Goal: Transaction & Acquisition: Purchase product/service

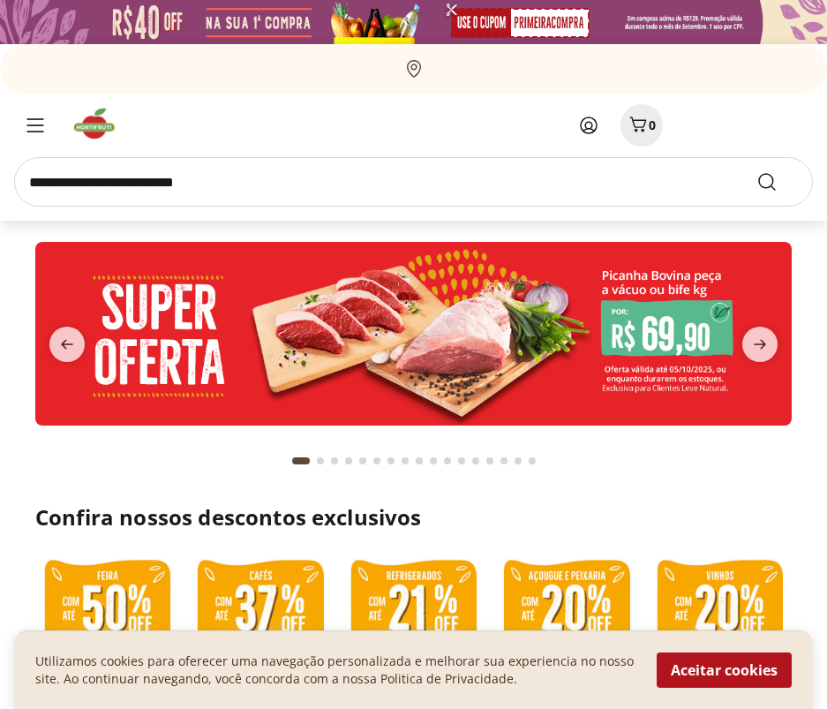
click at [94, 182] on input "search" at bounding box center [413, 181] width 799 height 49
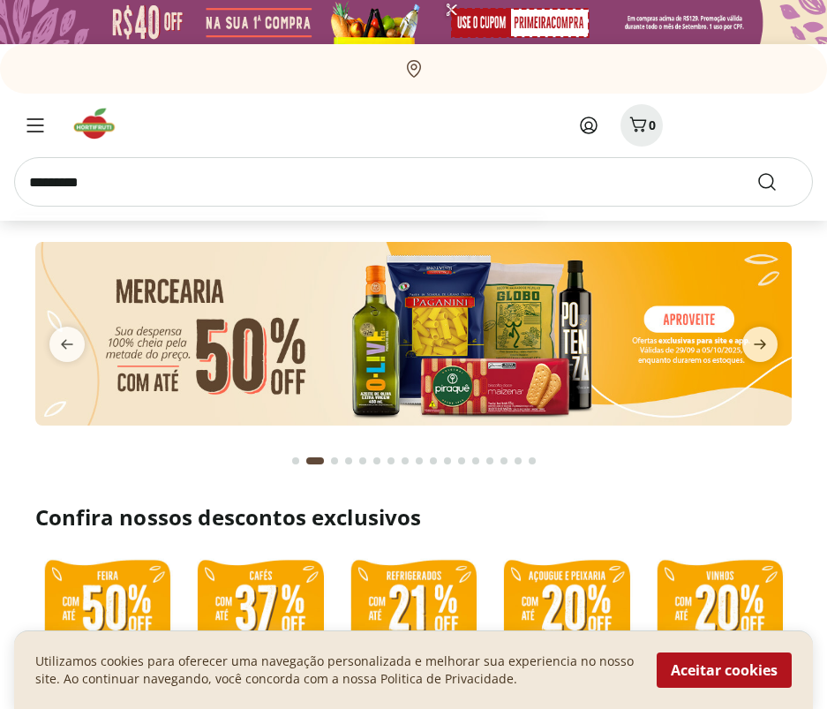
type input "*********"
click at [756, 171] on button "Submit Search" at bounding box center [777, 181] width 42 height 21
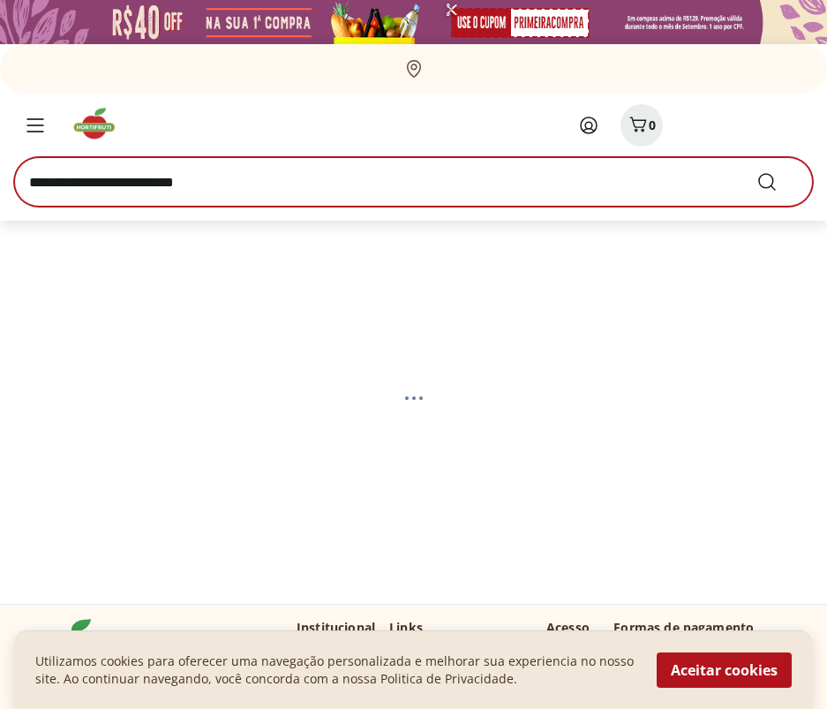
select select "**********"
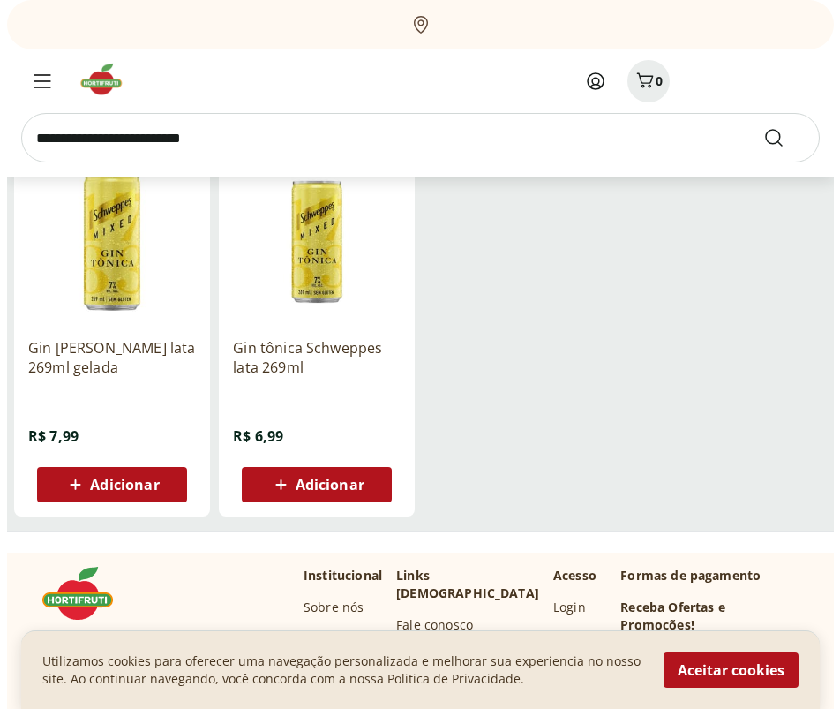
scroll to position [265, 0]
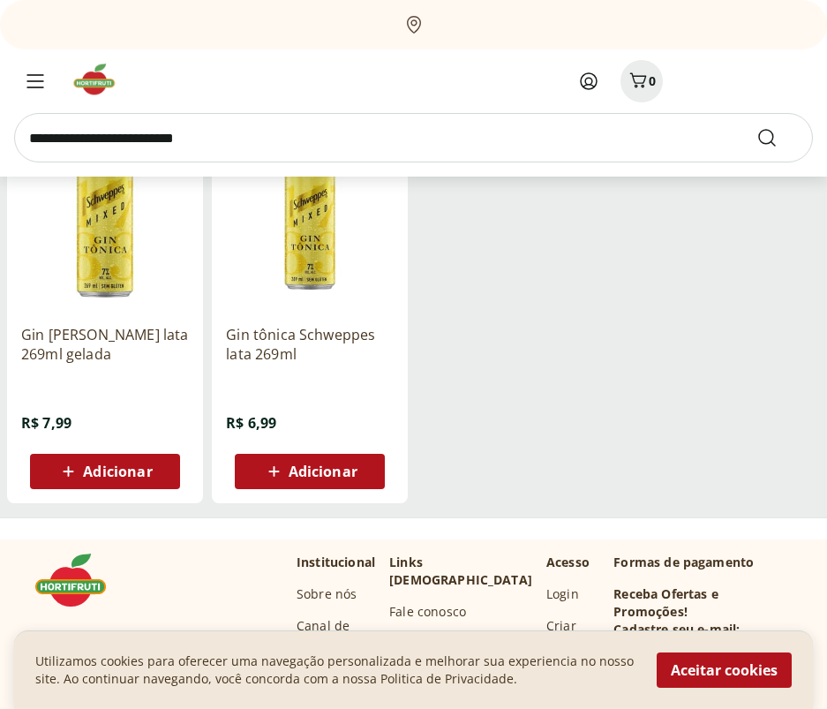
click at [314, 470] on span "Adicionar" at bounding box center [323, 471] width 69 height 14
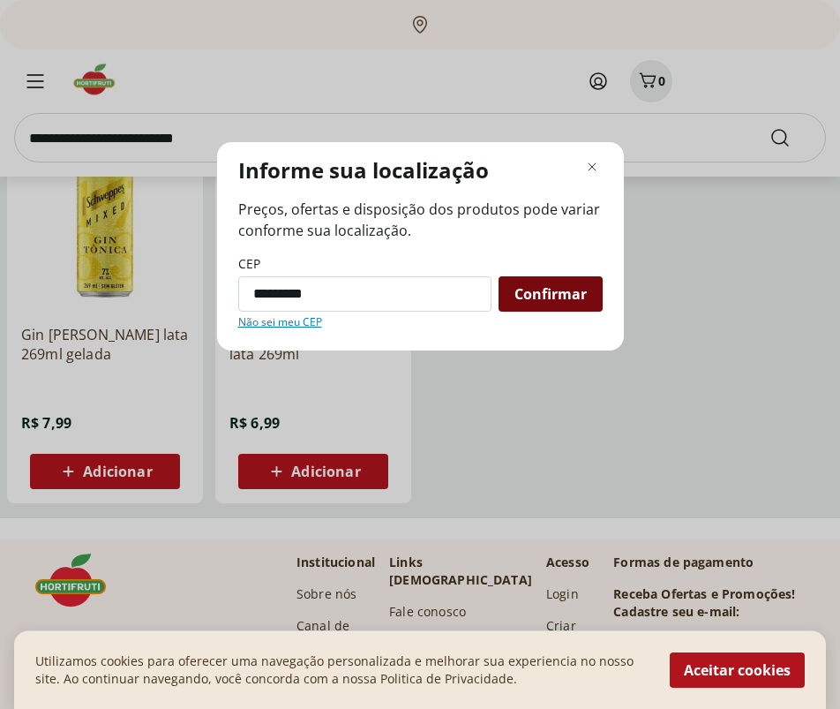
type input "*********"
click at [513, 298] on div "Confirmar" at bounding box center [551, 293] width 104 height 35
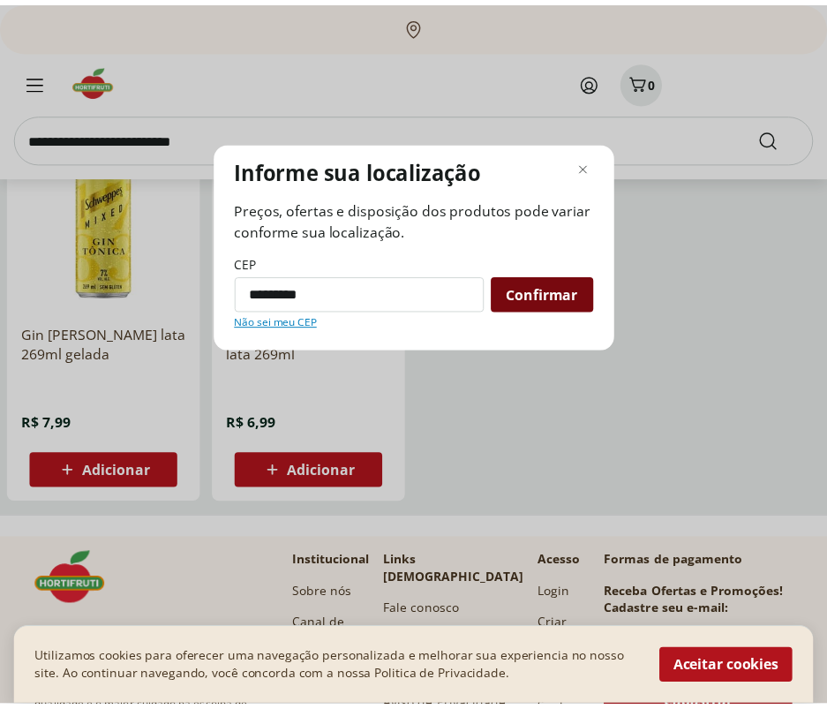
scroll to position [44, 0]
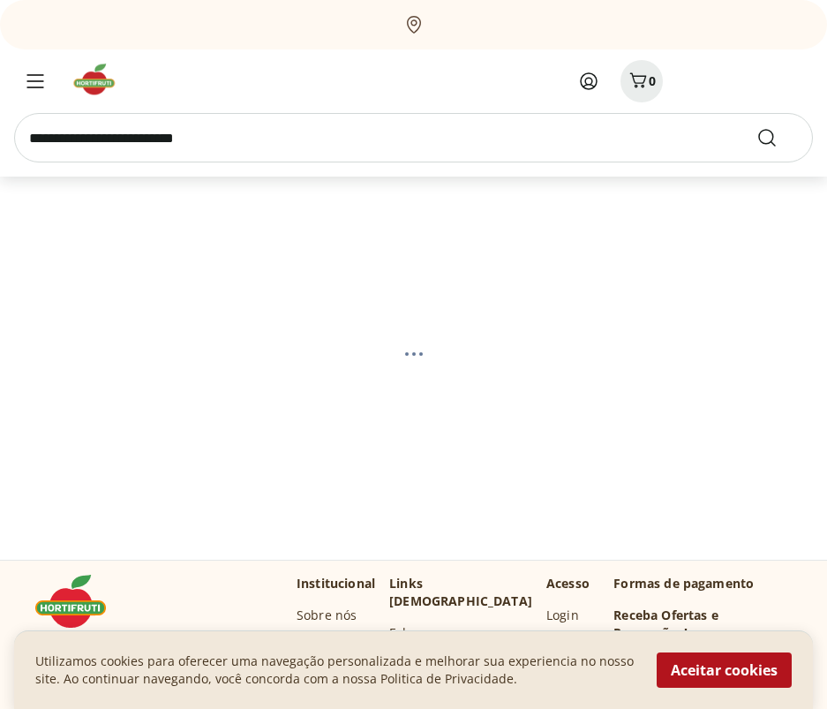
select select "**********"
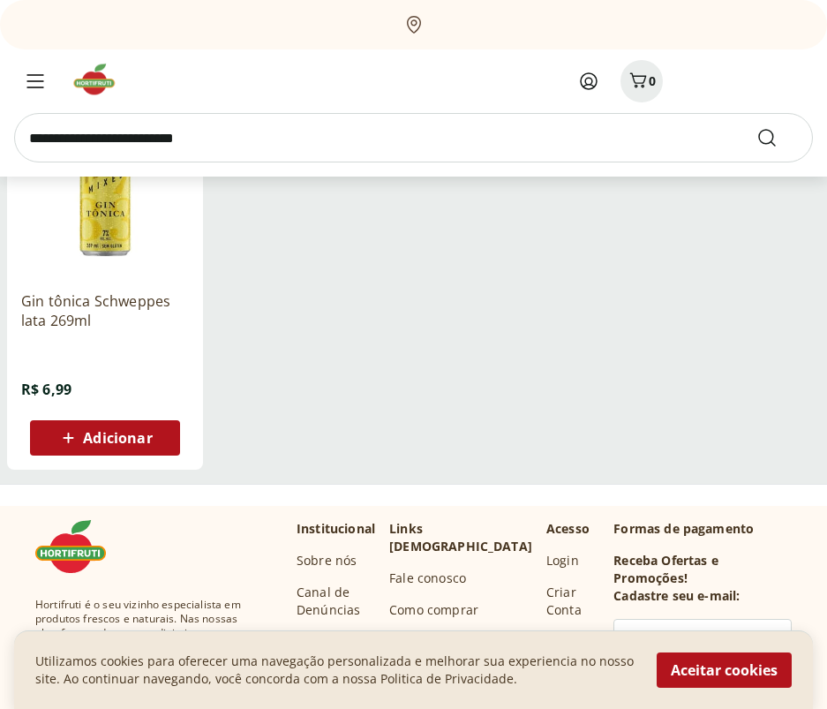
scroll to position [309, 0]
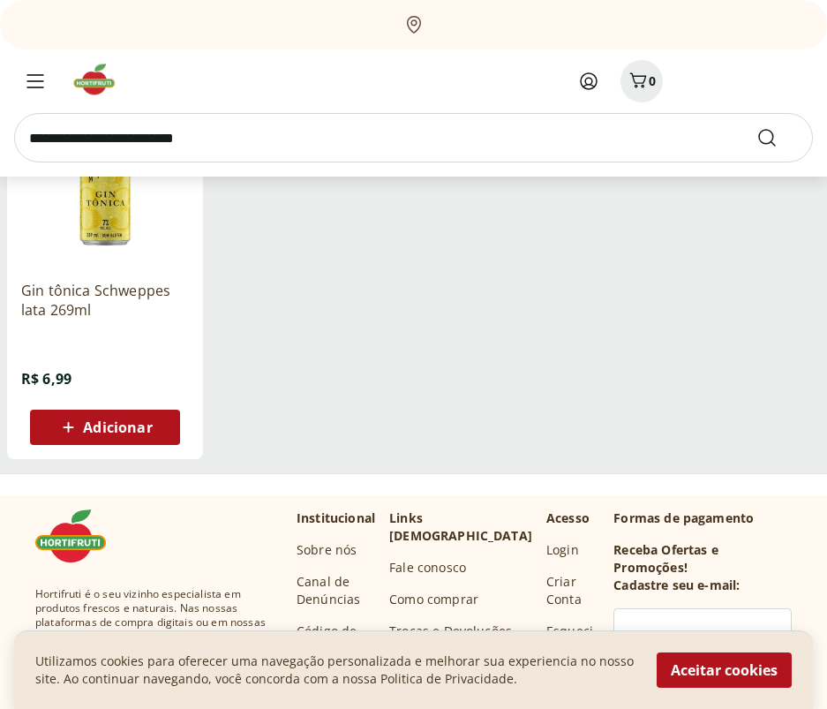
click at [122, 420] on span "Adicionar" at bounding box center [117, 427] width 69 height 14
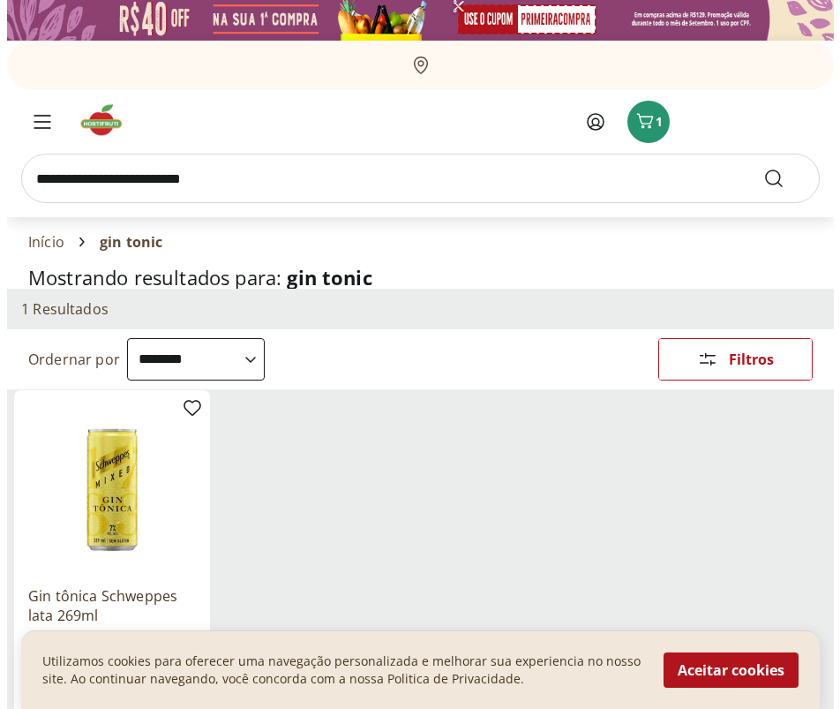
scroll to position [0, 0]
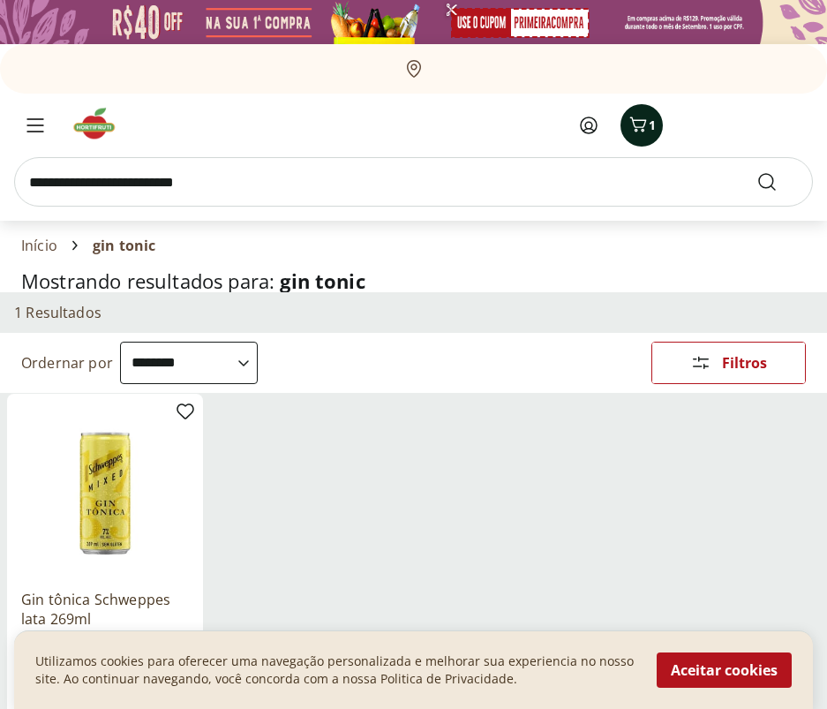
click at [641, 131] on icon "Carrinho" at bounding box center [638, 124] width 21 height 21
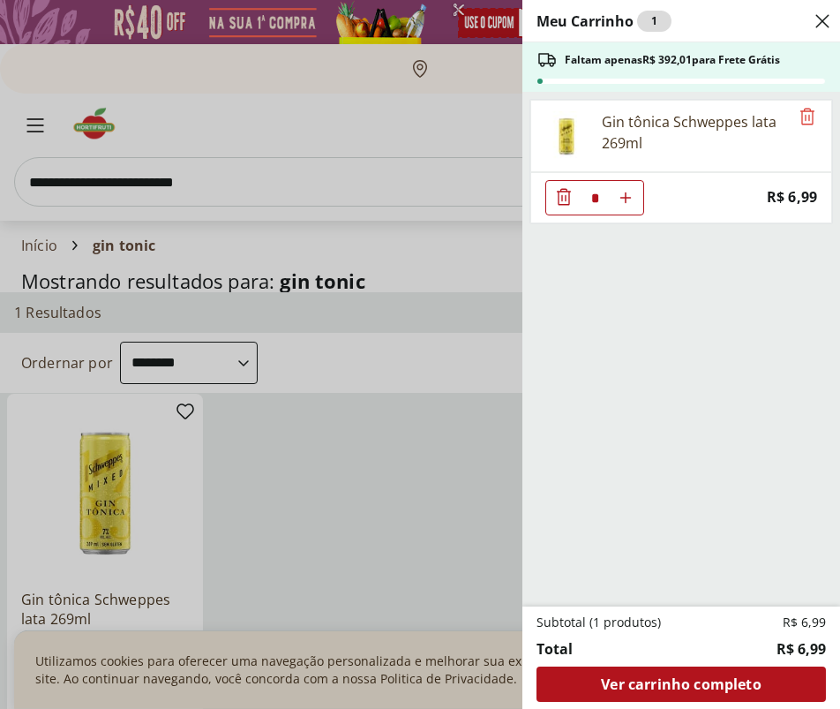
drag, startPoint x: 602, startPoint y: 195, endPoint x: 577, endPoint y: 199, distance: 25.1
click at [577, 199] on div "*" at bounding box center [595, 197] width 99 height 35
type input "**"
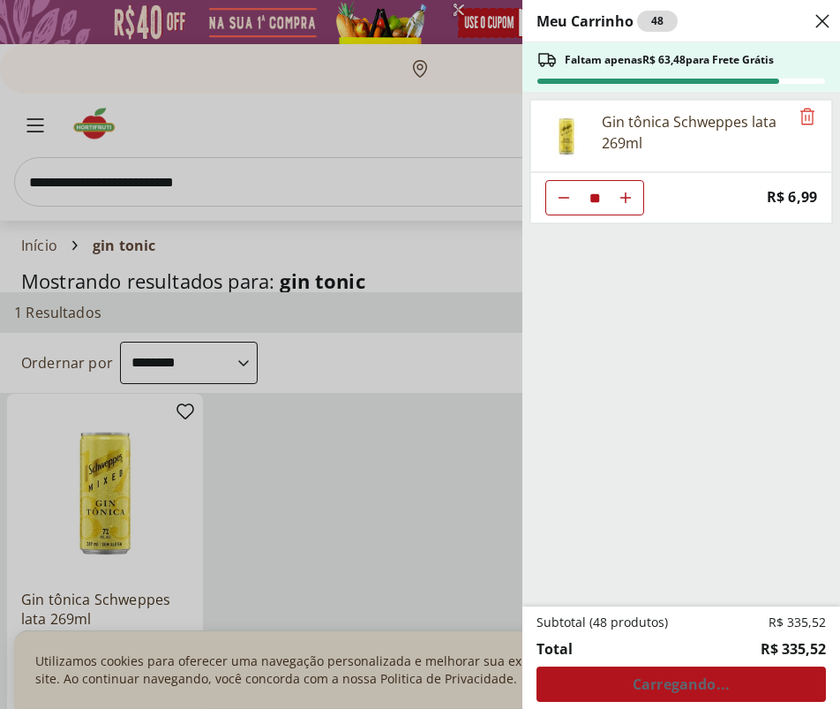
click at [659, 426] on ul "Gin tônica Schweppes lata 269ml ** Price: R$ 6,99" at bounding box center [680, 349] width 314 height 515
type input "**"
click at [706, 215] on div "** Price: R$ 6,99" at bounding box center [682, 197] width 302 height 51
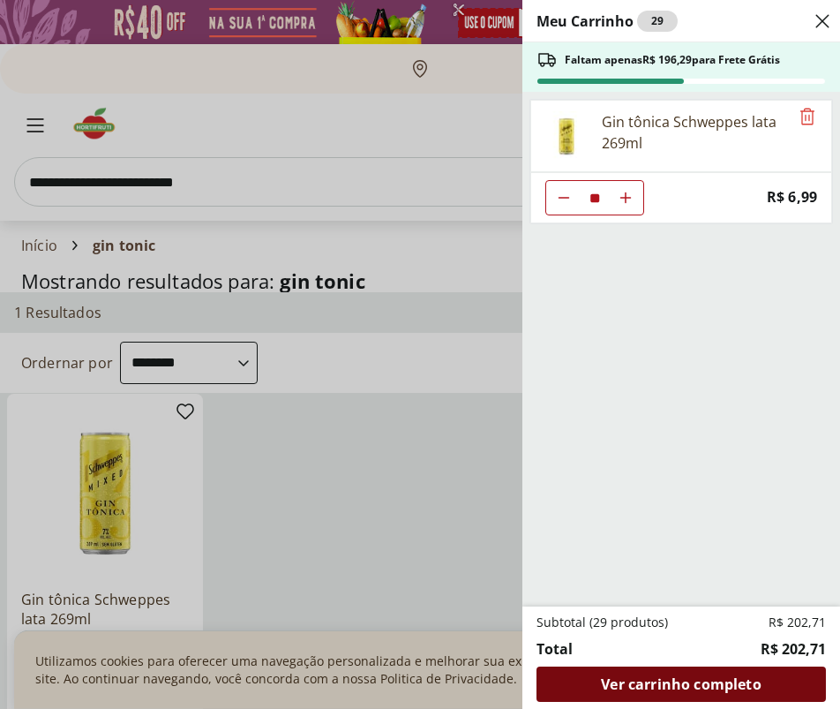
click at [653, 679] on span "Ver carrinho completo" at bounding box center [681, 684] width 160 height 14
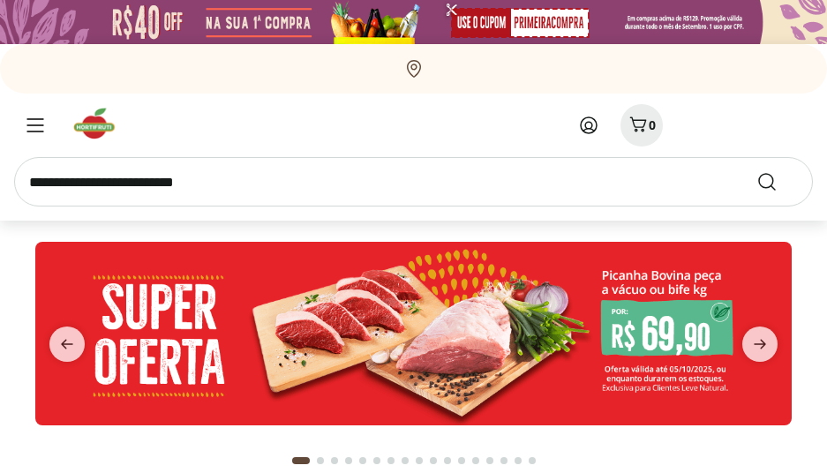
click at [578, 133] on icon at bounding box center [588, 125] width 21 height 21
click at [588, 117] on icon at bounding box center [589, 125] width 16 height 16
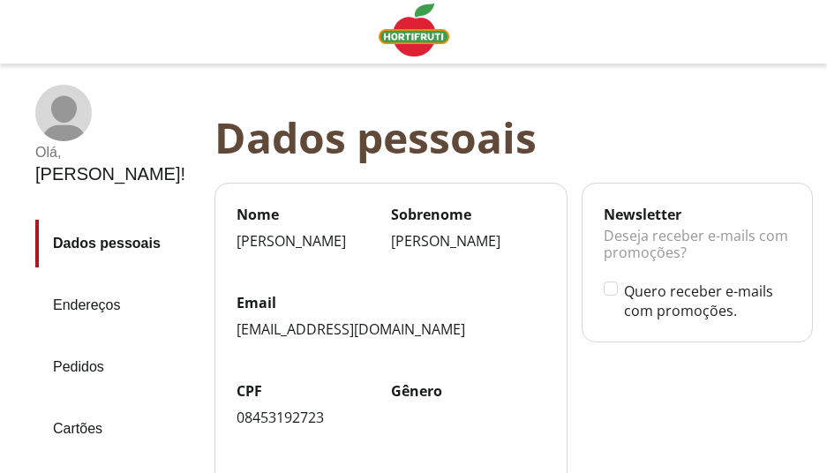
click at [89, 282] on link "Endereços" at bounding box center [117, 306] width 165 height 48
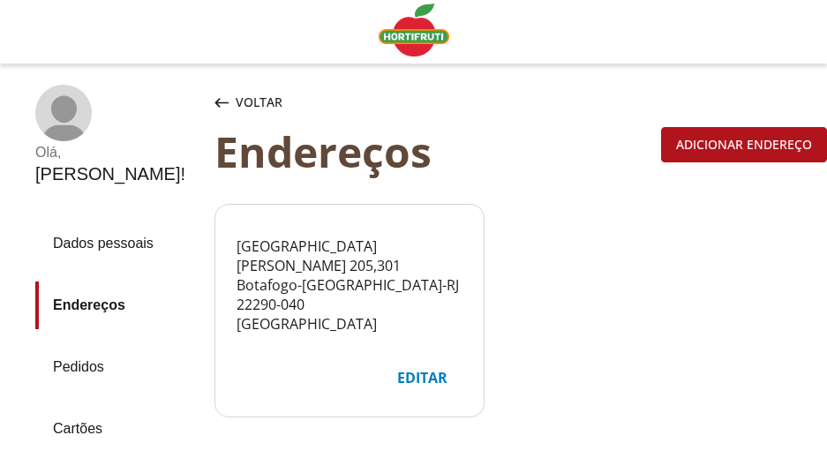
click at [78, 343] on link "Pedidos" at bounding box center [117, 367] width 165 height 48
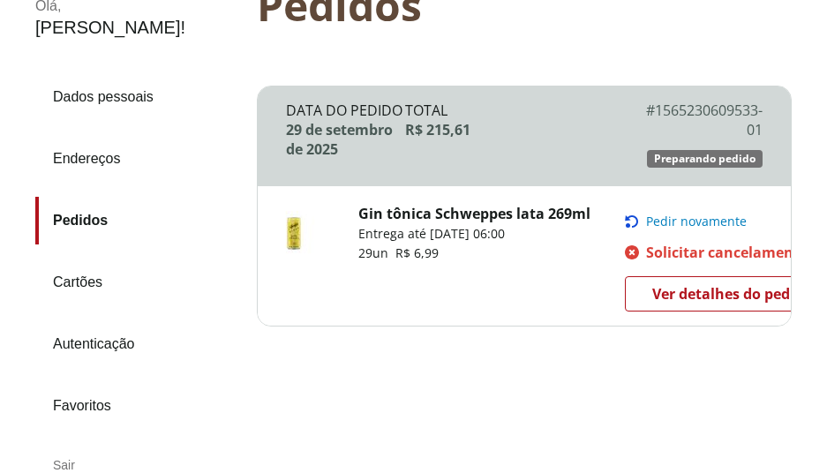
scroll to position [177, 0]
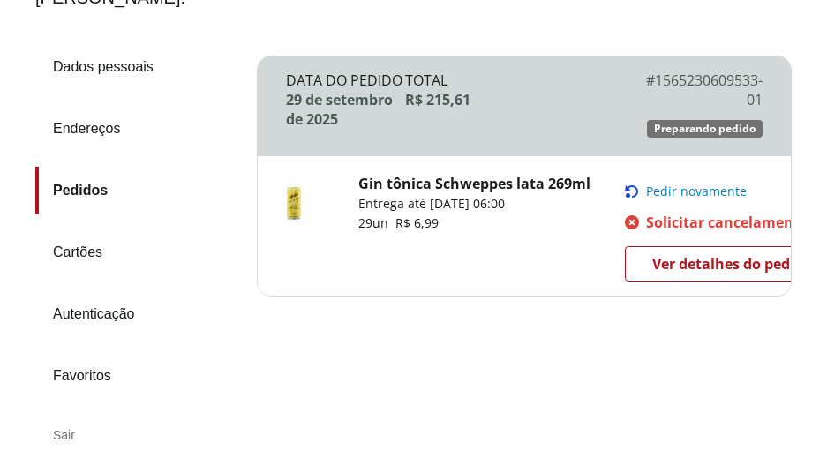
click at [689, 277] on span "Ver detalhes do pedido" at bounding box center [732, 264] width 160 height 26
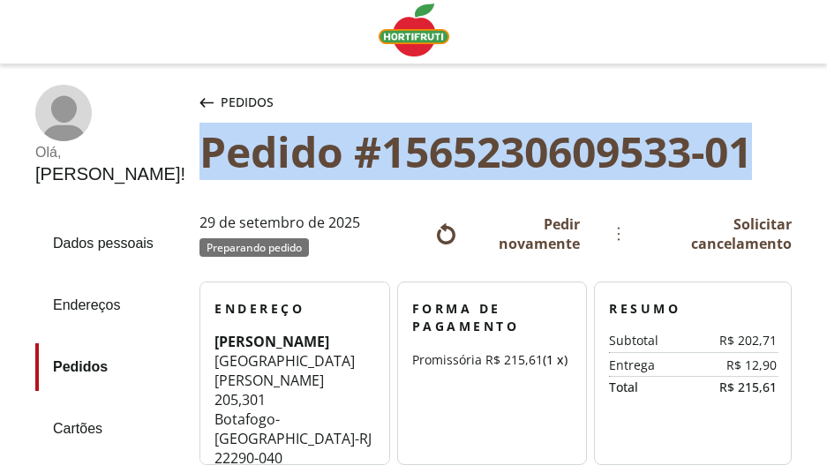
drag, startPoint x: 175, startPoint y: 153, endPoint x: 716, endPoint y: 165, distance: 541.2
click at [716, 165] on div "Pedido #1565230609533-01" at bounding box center [495, 151] width 592 height 49
copy div "Pedido #1565230609533-01"
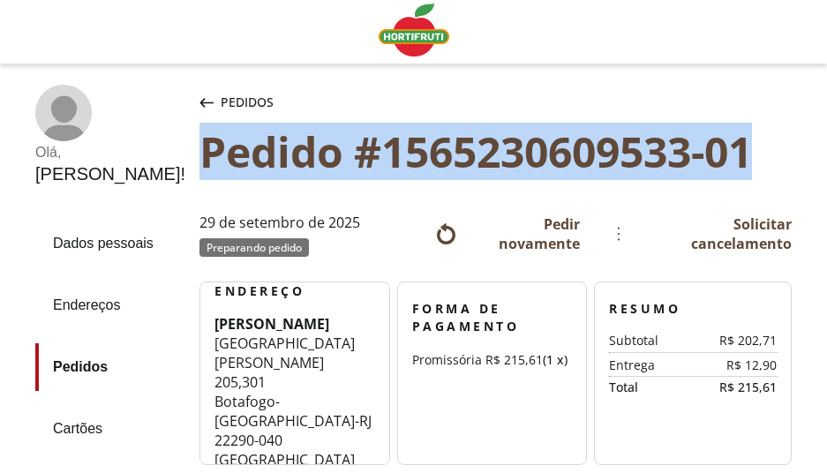
click at [199, 98] on icon "button" at bounding box center [206, 103] width 14 height 10
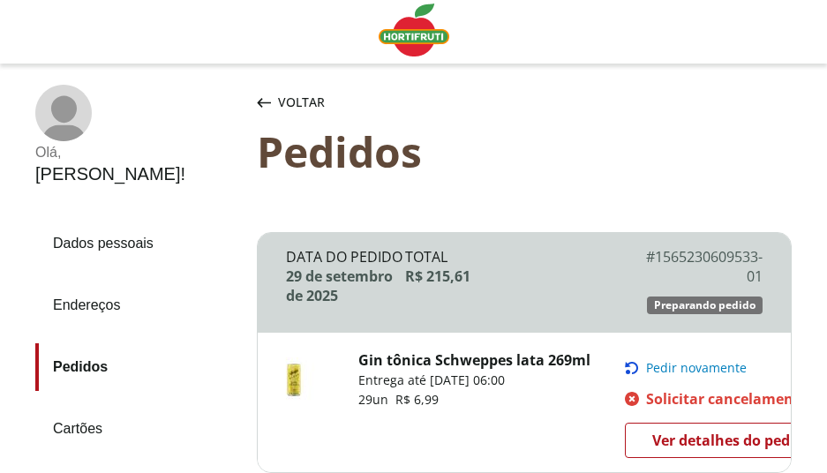
click at [266, 94] on div "Voltar" at bounding box center [290, 102] width 75 height 35
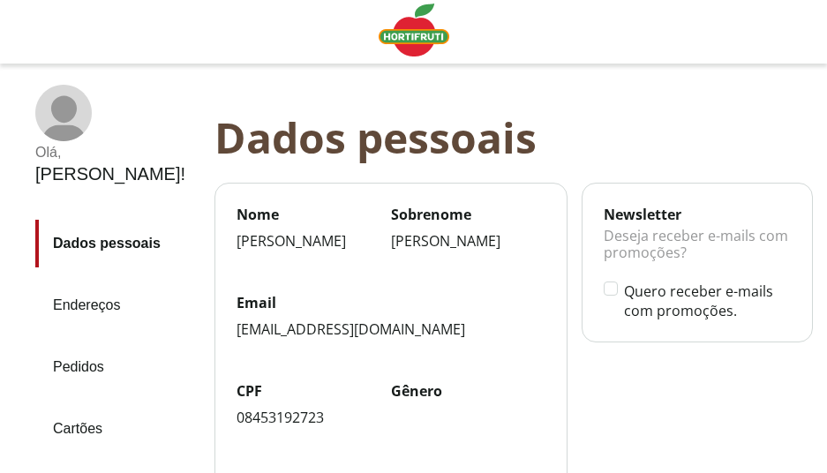
click at [97, 123] on div "Olá , Fernanda !" at bounding box center [117, 135] width 165 height 100
click at [433, 39] on img "Linha de sessão" at bounding box center [414, 30] width 71 height 53
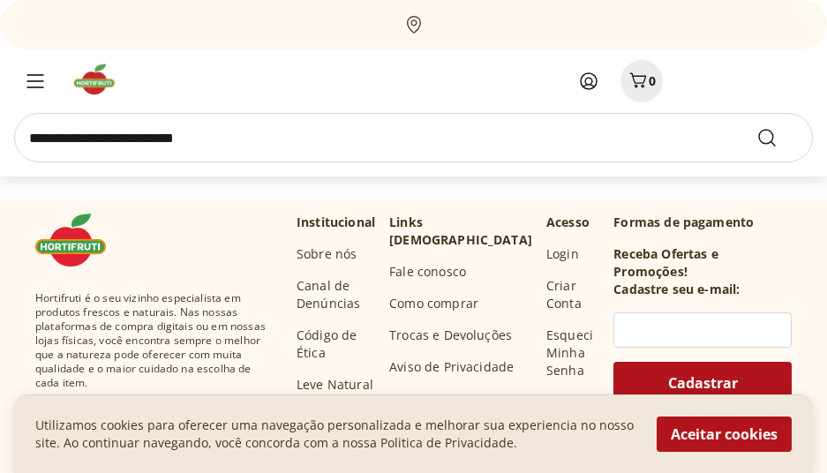
scroll to position [4792, 0]
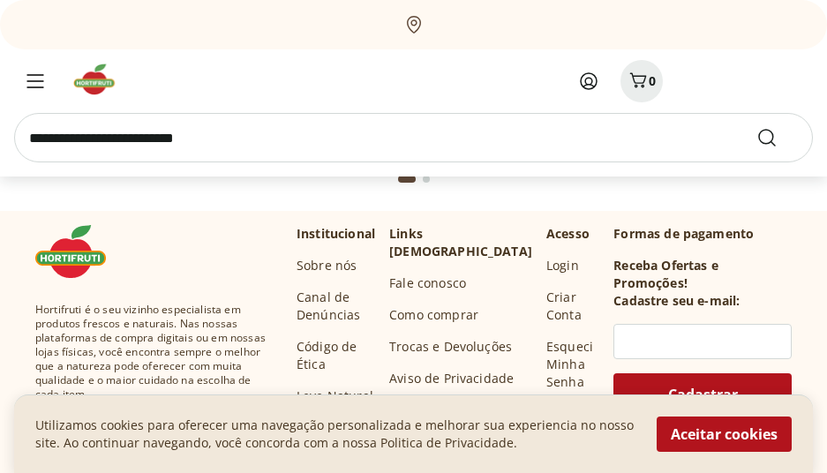
click at [448, 275] on link "Fale conosco" at bounding box center [427, 284] width 77 height 18
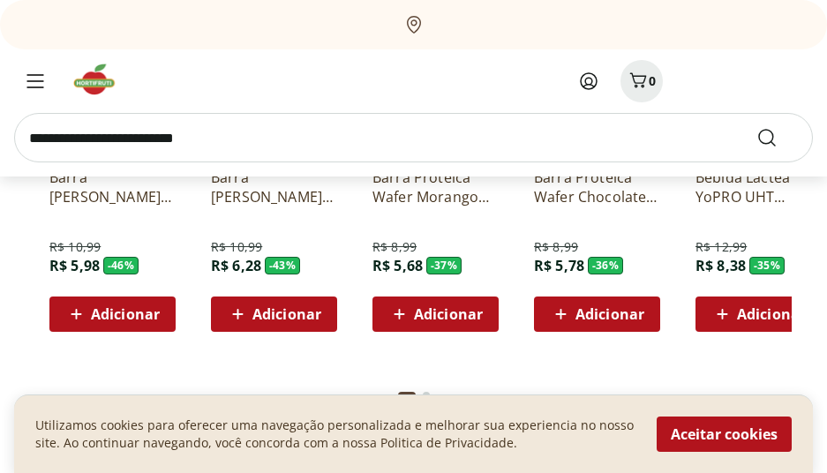
scroll to position [3821, 0]
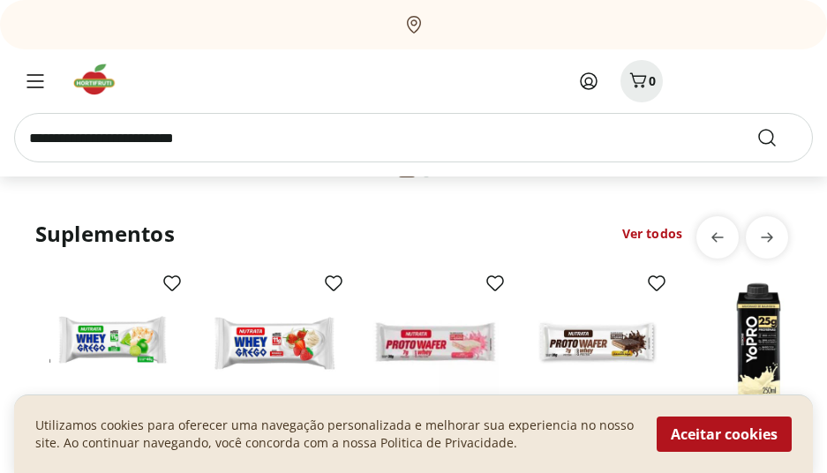
click at [590, 83] on icon at bounding box center [588, 81] width 21 height 21
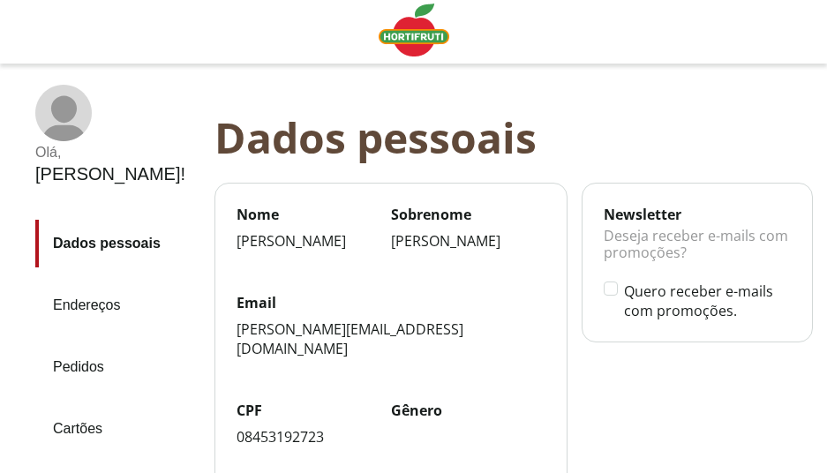
click at [89, 343] on link "Pedidos" at bounding box center [117, 367] width 165 height 48
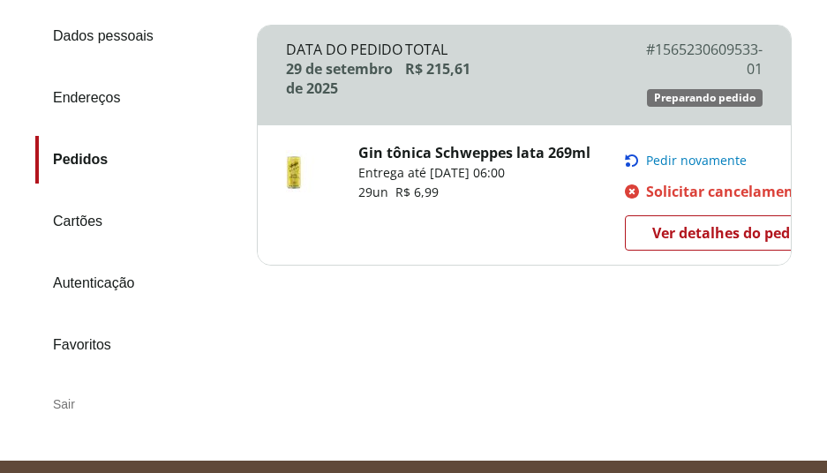
scroll to position [230, 0]
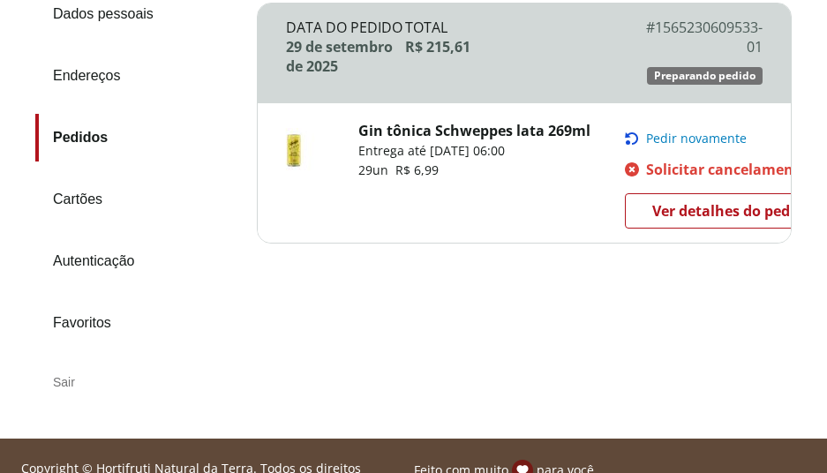
click at [682, 224] on span "Ver detalhes do pedido" at bounding box center [732, 211] width 160 height 26
